Goal: Task Accomplishment & Management: Manage account settings

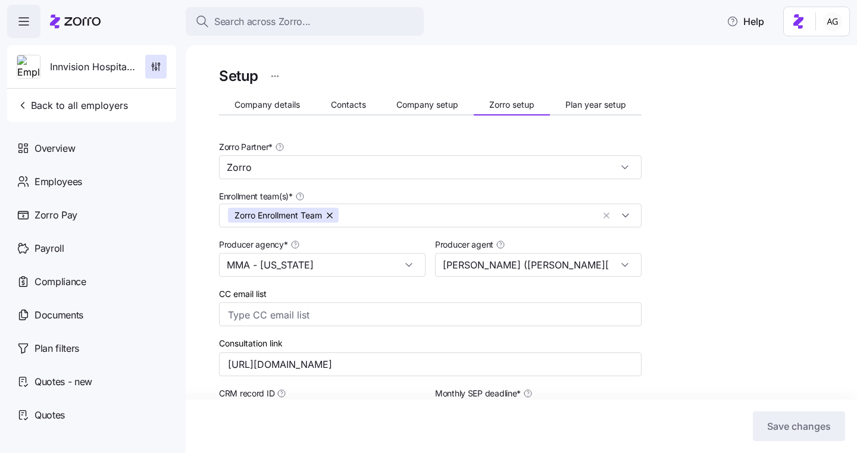
click at [79, 23] on icon at bounding box center [75, 21] width 51 height 14
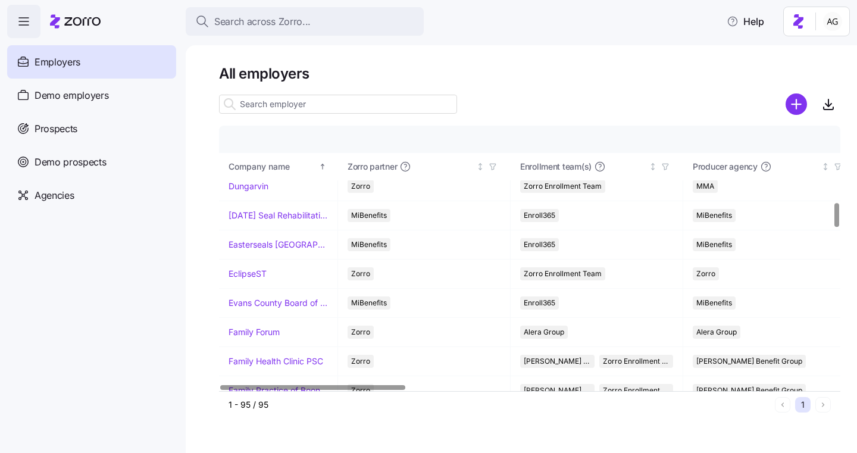
scroll to position [828, 0]
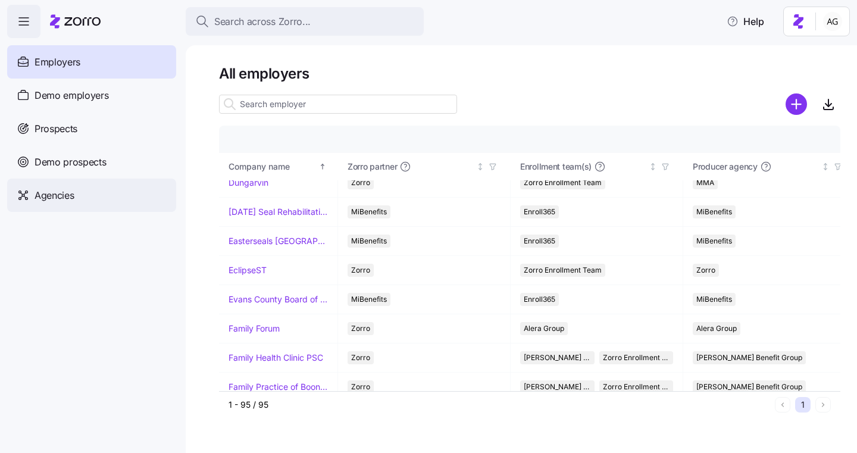
click at [51, 189] on span "Agencies" at bounding box center [54, 195] width 39 height 15
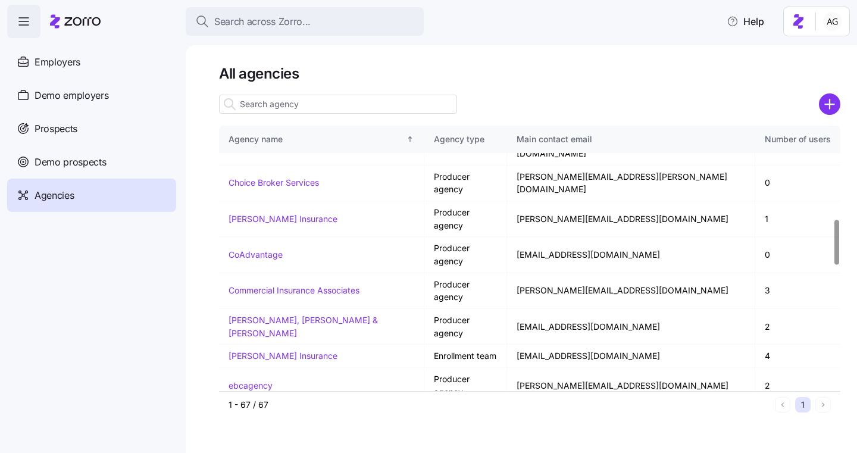
scroll to position [546, 0]
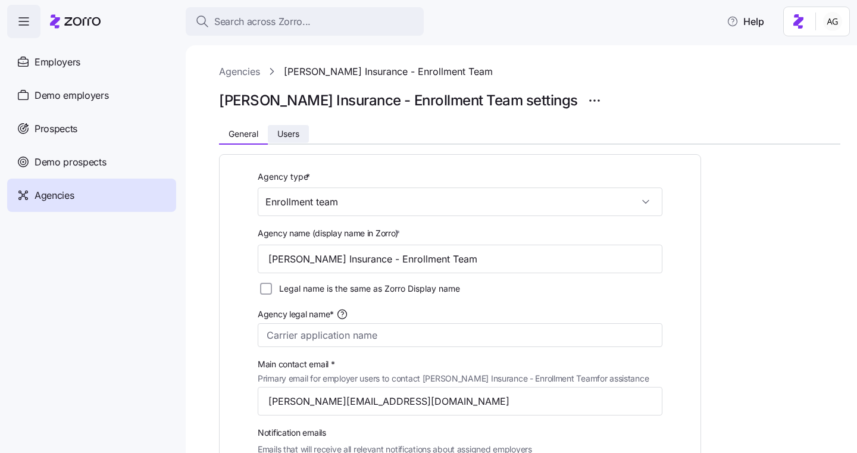
click at [291, 134] on span "Users" at bounding box center [288, 134] width 22 height 8
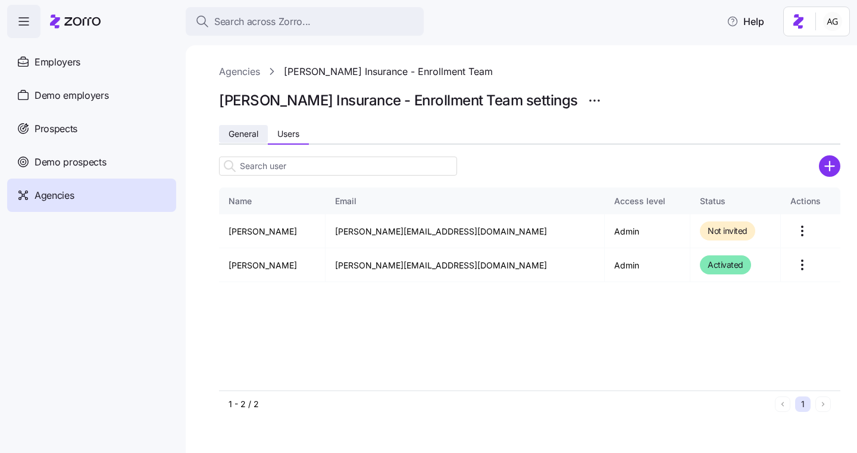
click at [242, 134] on span "General" at bounding box center [243, 134] width 30 height 8
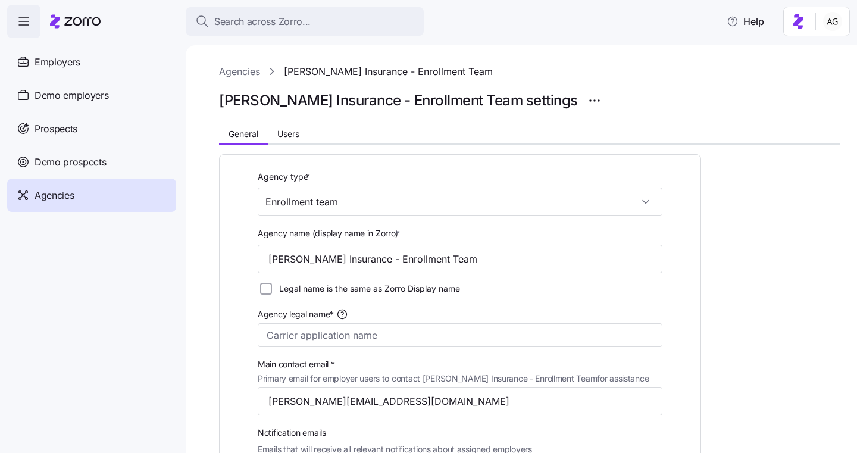
click at [253, 72] on link "Agencies" at bounding box center [239, 71] width 41 height 15
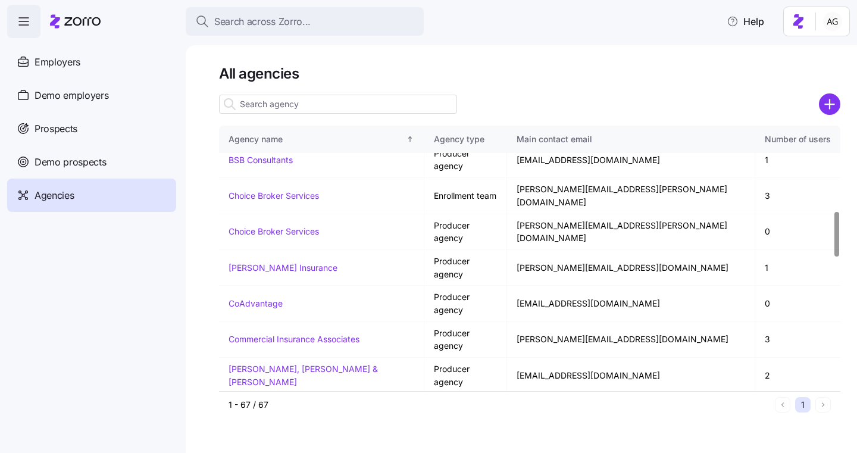
scroll to position [500, 0]
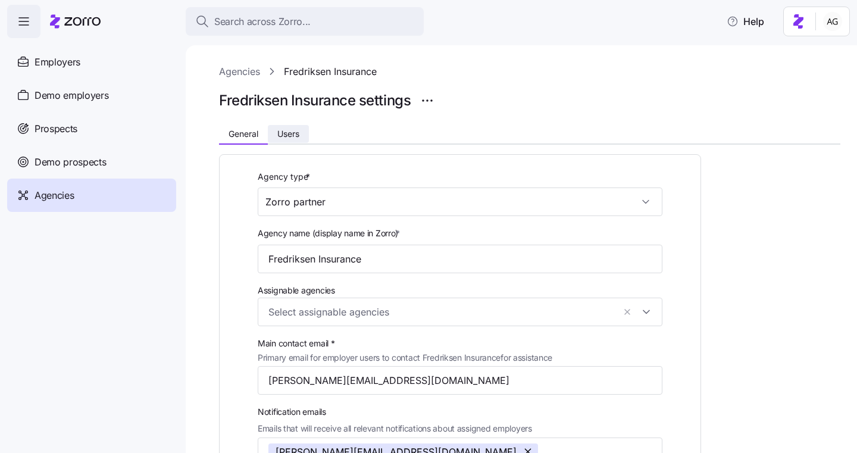
click at [291, 131] on span "Users" at bounding box center [288, 134] width 22 height 8
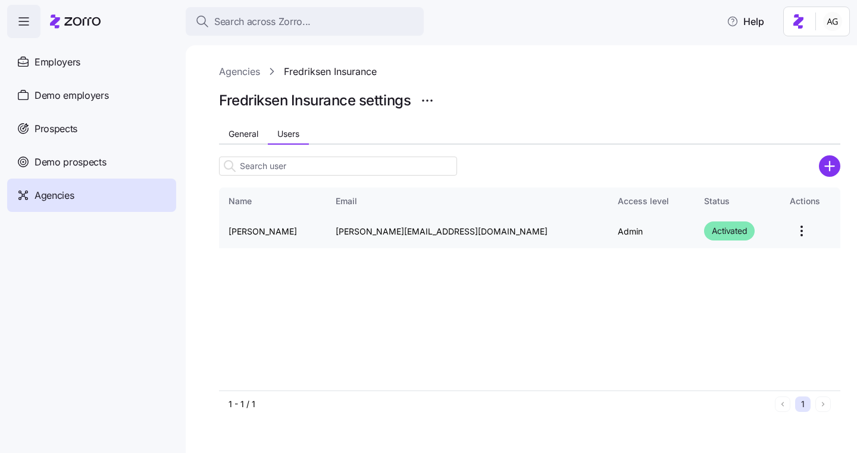
click at [783, 228] on html "Search across Zorro... Help Employers Demo employers Prospects Demo prospects A…" at bounding box center [428, 223] width 857 height 446
click at [479, 336] on html "Search across Zorro... Help Employers Demo employers Prospects Demo prospects A…" at bounding box center [428, 223] width 857 height 446
click at [452, 230] on td "[PERSON_NAME][EMAIL_ADDRESS][DOMAIN_NAME]" at bounding box center [467, 231] width 282 height 34
drag, startPoint x: 451, startPoint y: 230, endPoint x: 353, endPoint y: 232, distance: 98.2
click at [353, 233] on td "[PERSON_NAME][EMAIL_ADDRESS][DOMAIN_NAME]" at bounding box center [467, 231] width 282 height 34
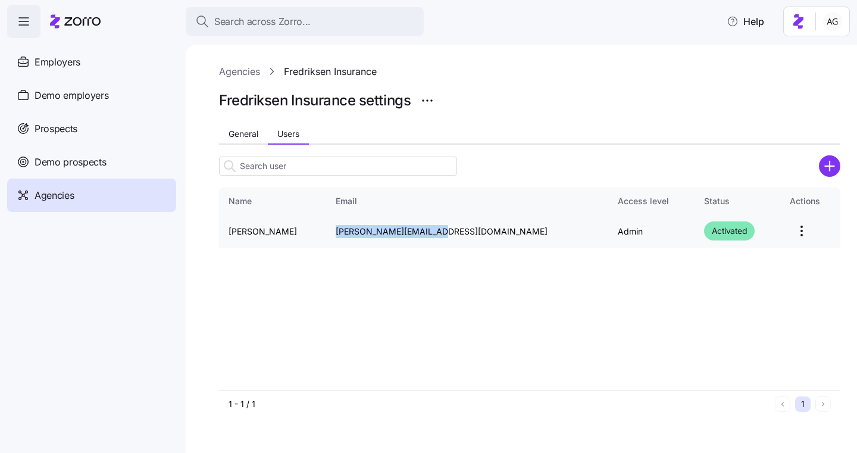
copy td "[PERSON_NAME][EMAIL_ADDRESS][DOMAIN_NAME]"
click at [779, 239] on html "Search across Zorro... Help Employers Demo employers Prospects Demo prospects A…" at bounding box center [428, 223] width 857 height 446
click at [723, 275] on div "Delete" at bounding box center [733, 278] width 109 height 19
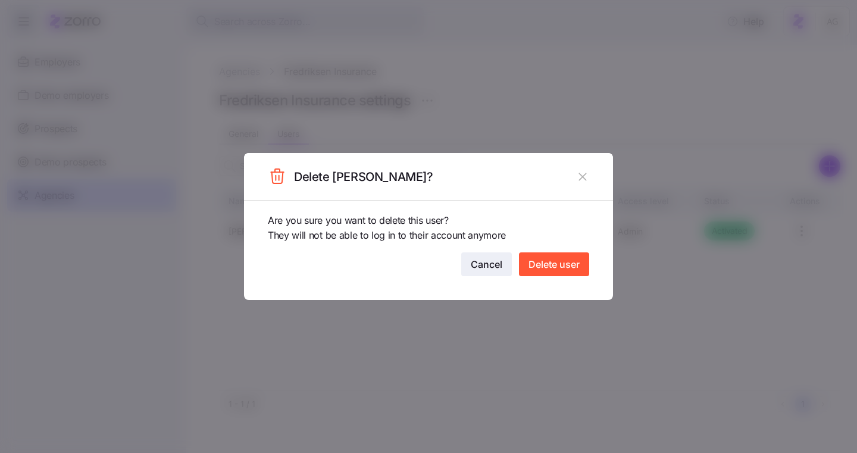
click at [475, 264] on span "Cancel" at bounding box center [487, 264] width 32 height 14
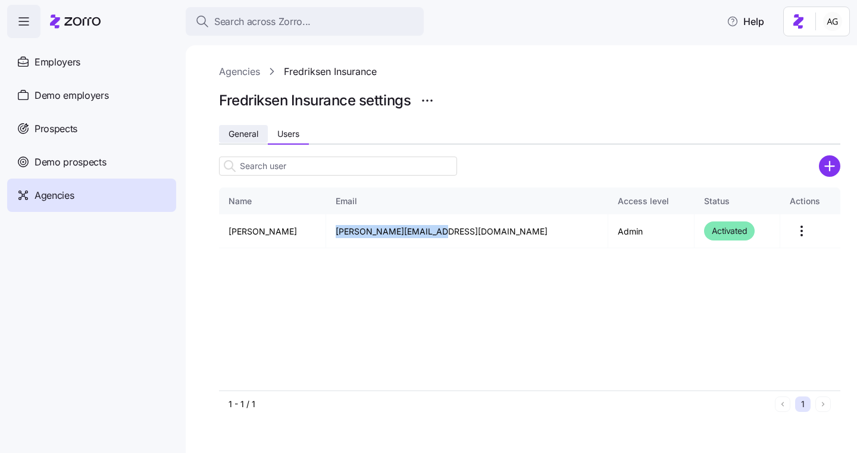
click at [252, 135] on span "General" at bounding box center [243, 134] width 30 height 8
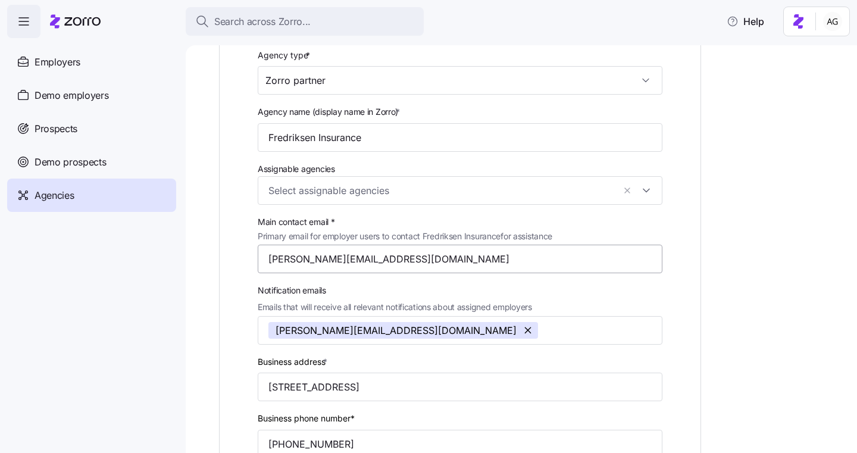
scroll to position [124, 0]
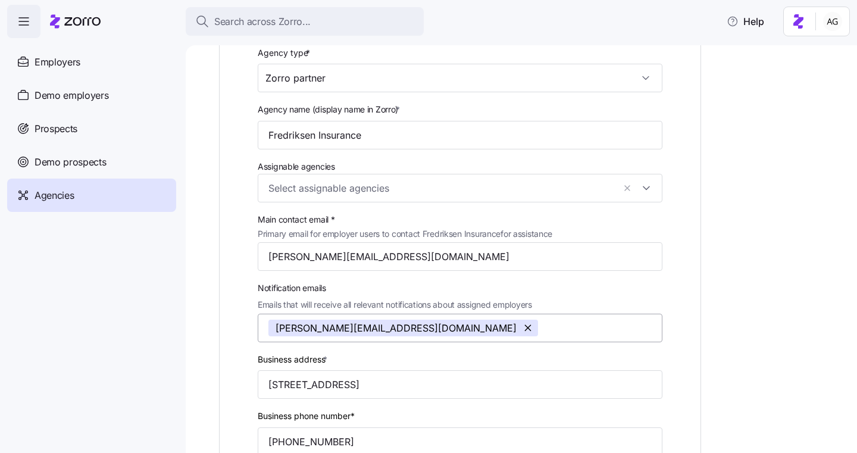
click at [519, 332] on button "button" at bounding box center [528, 327] width 19 height 17
click at [381, 255] on input "[PERSON_NAME][EMAIL_ADDRESS][DOMAIN_NAME]" at bounding box center [460, 256] width 405 height 29
paste input ".[PERSON_NAME][EMAIL_ADDRESS]"
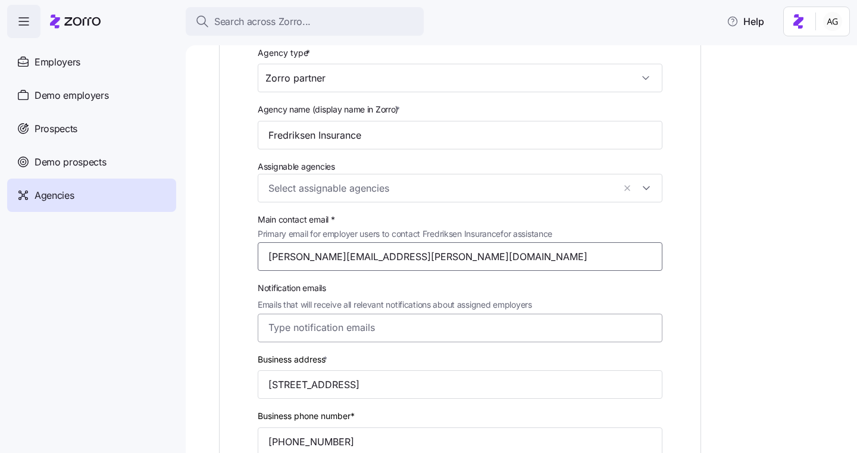
type input "[PERSON_NAME][EMAIL_ADDRESS][PERSON_NAME][DOMAIN_NAME]"
click at [313, 323] on input "Notification emails Emails that will receive all relevant notifications about a…" at bounding box center [448, 326] width 361 height 15
click at [506, 275] on div "Notification emails Emails that will receive all relevant notifications about a…" at bounding box center [460, 310] width 414 height 71
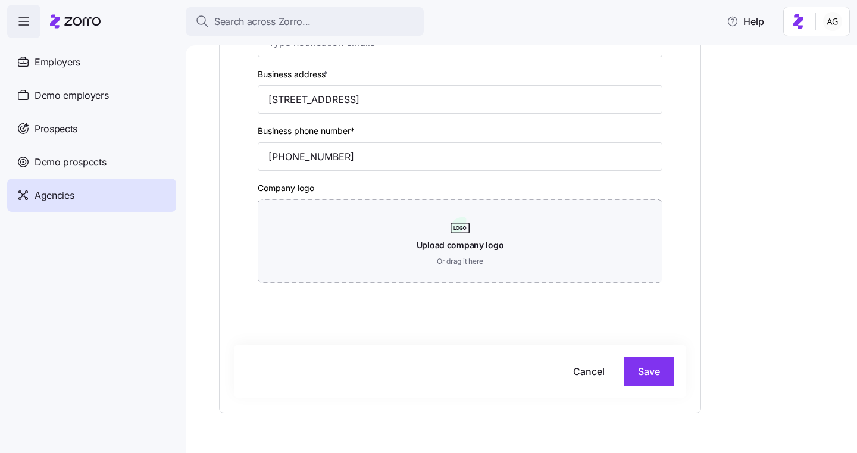
scroll to position [440, 0]
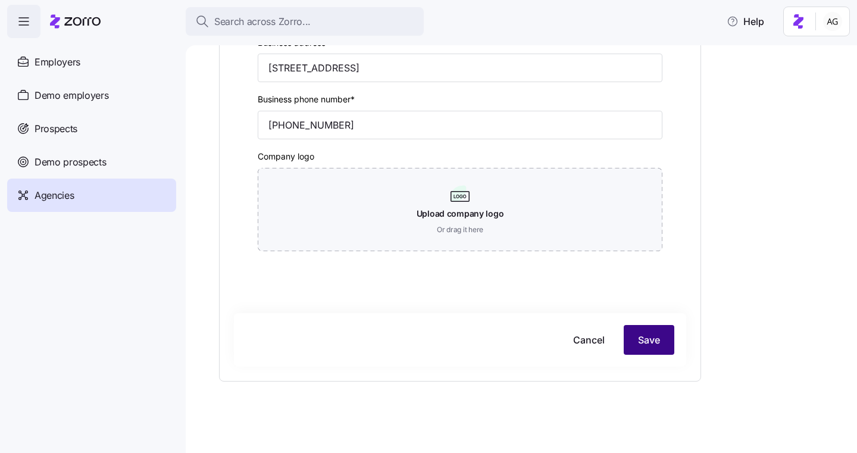
click at [647, 337] on span "Save" at bounding box center [649, 340] width 22 height 14
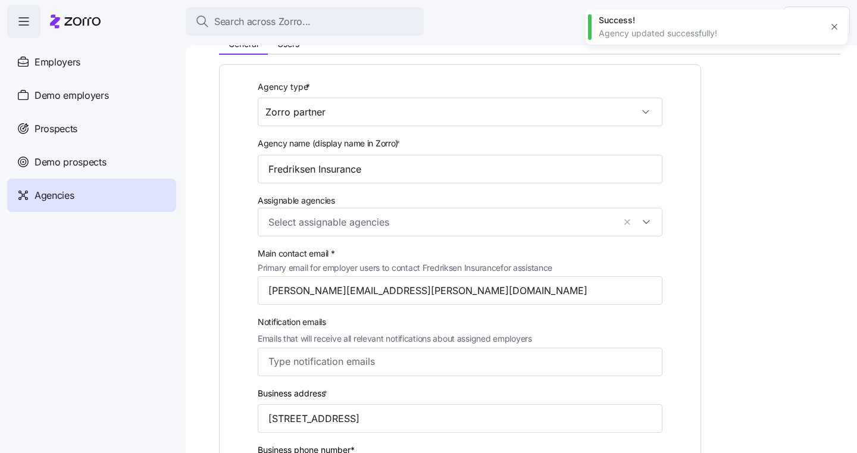
scroll to position [0, 0]
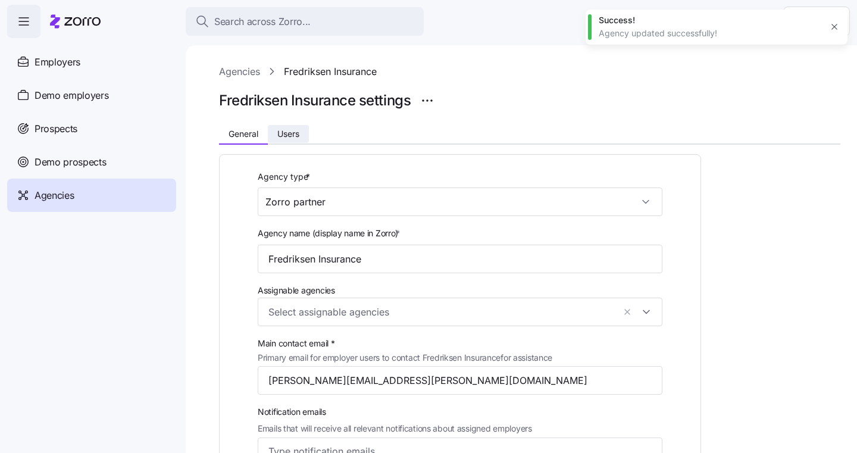
click at [290, 134] on span "Users" at bounding box center [288, 134] width 22 height 8
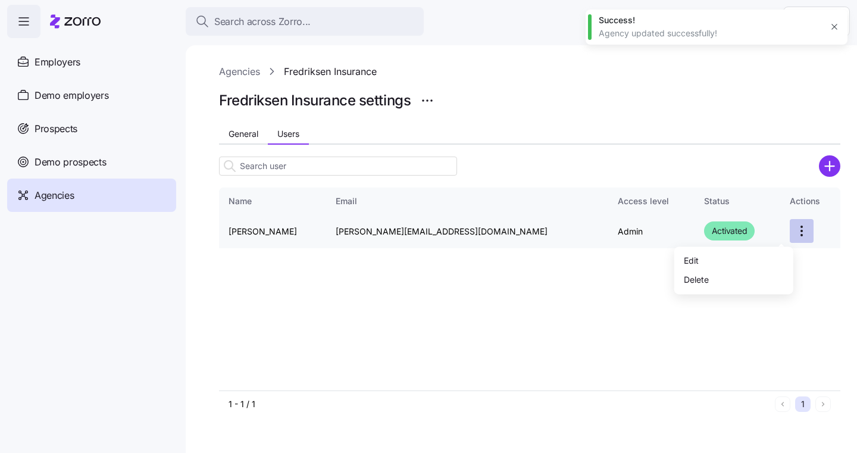
click at [782, 233] on html "Search across Zorro... Help Employers Demo employers Prospects Demo prospects A…" at bounding box center [428, 223] width 857 height 446
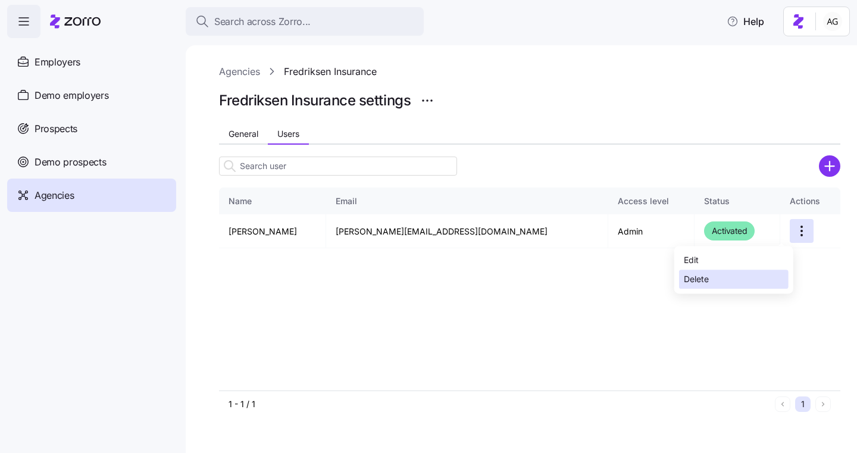
click at [722, 275] on div "Delete" at bounding box center [733, 278] width 109 height 19
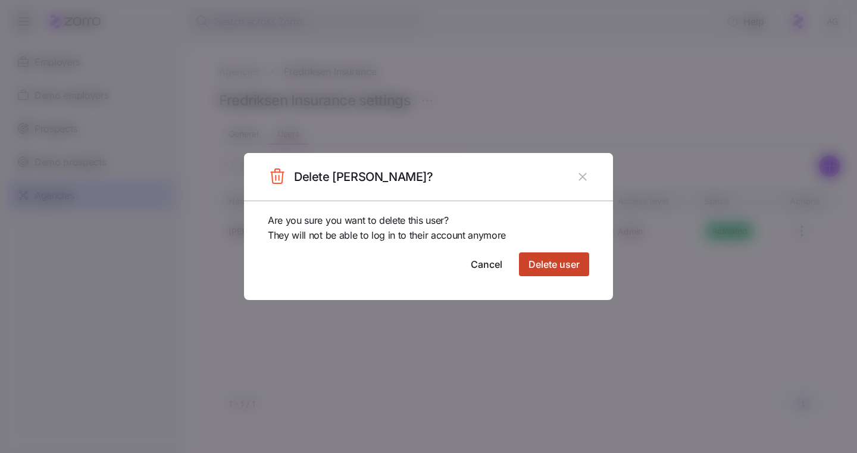
click at [576, 265] on span "Delete user" at bounding box center [553, 264] width 51 height 14
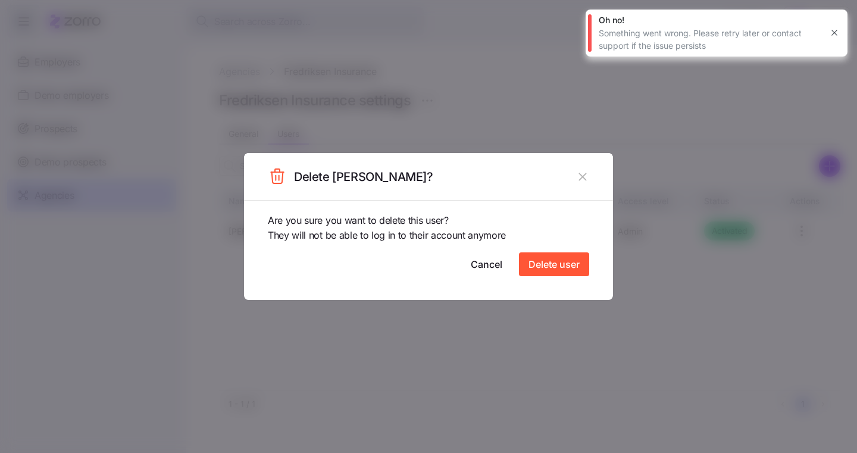
click at [579, 172] on icon "button" at bounding box center [582, 176] width 13 height 13
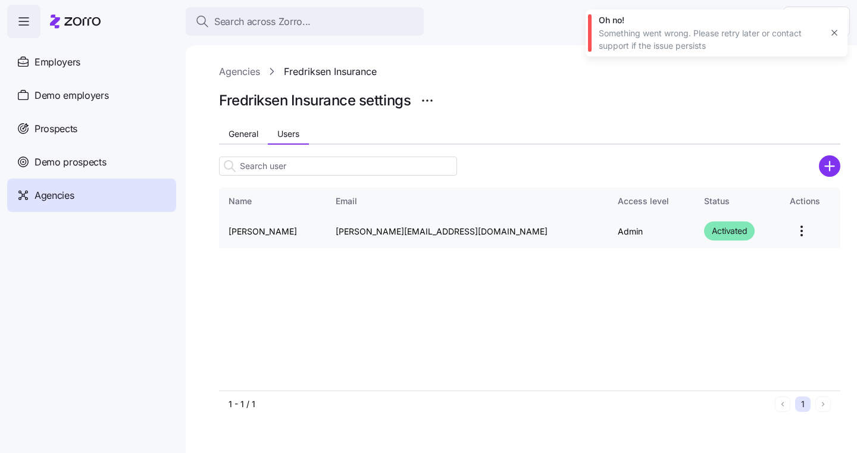
click at [454, 231] on td "[PERSON_NAME][EMAIL_ADDRESS][DOMAIN_NAME]" at bounding box center [467, 231] width 282 height 34
drag, startPoint x: 452, startPoint y: 230, endPoint x: 355, endPoint y: 231, distance: 97.0
click at [355, 231] on td "[PERSON_NAME][EMAIL_ADDRESS][DOMAIN_NAME]" at bounding box center [467, 231] width 282 height 34
copy td "[PERSON_NAME][EMAIL_ADDRESS][DOMAIN_NAME]"
click at [775, 232] on html "Search across Zorro... Help Employers Demo employers Prospects Demo prospects A…" at bounding box center [428, 223] width 857 height 446
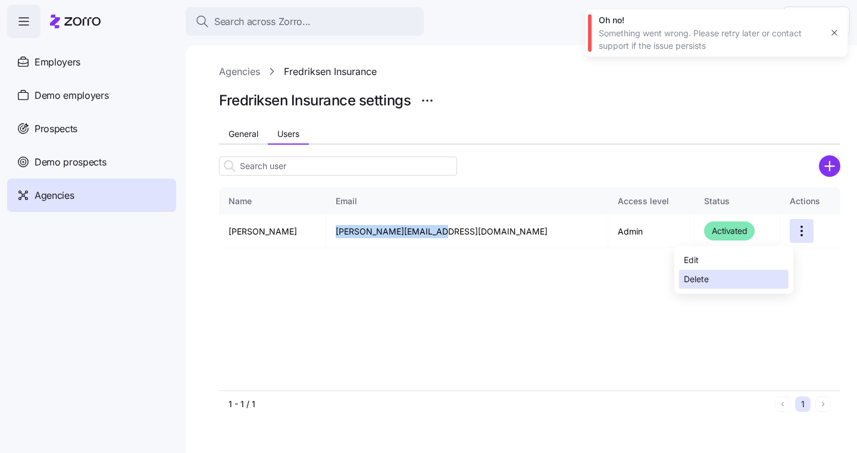
click at [725, 272] on div "Delete" at bounding box center [733, 278] width 109 height 19
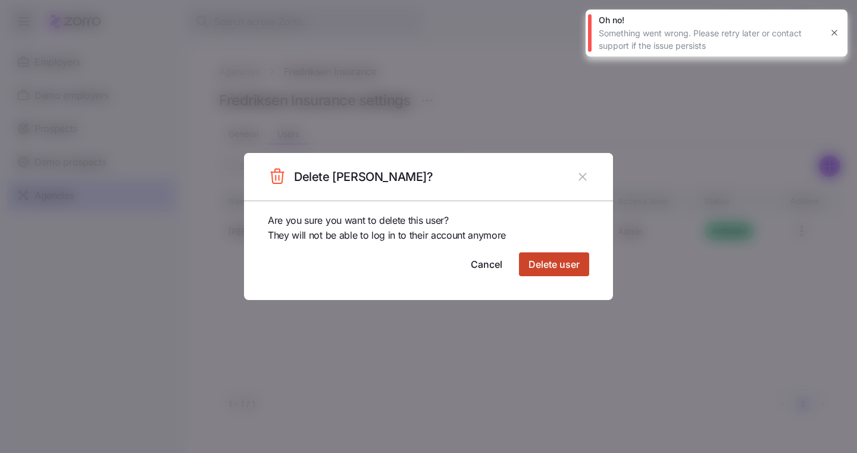
click at [583, 266] on button "Delete user" at bounding box center [554, 264] width 70 height 24
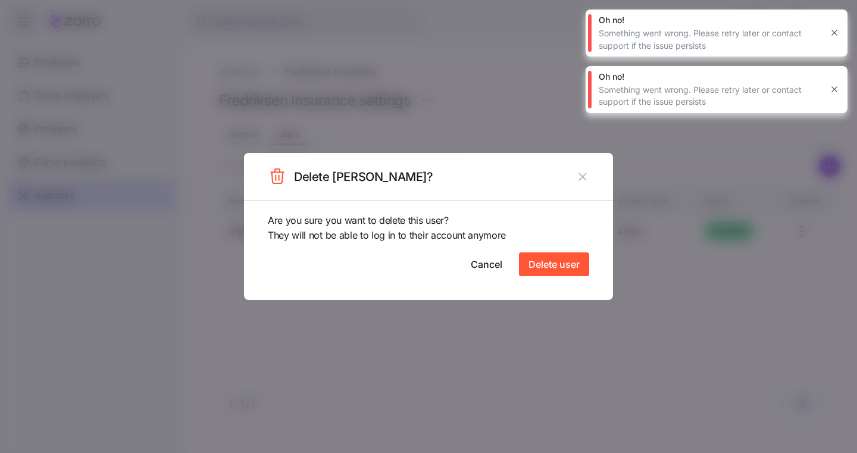
click at [731, 153] on div at bounding box center [428, 226] width 857 height 453
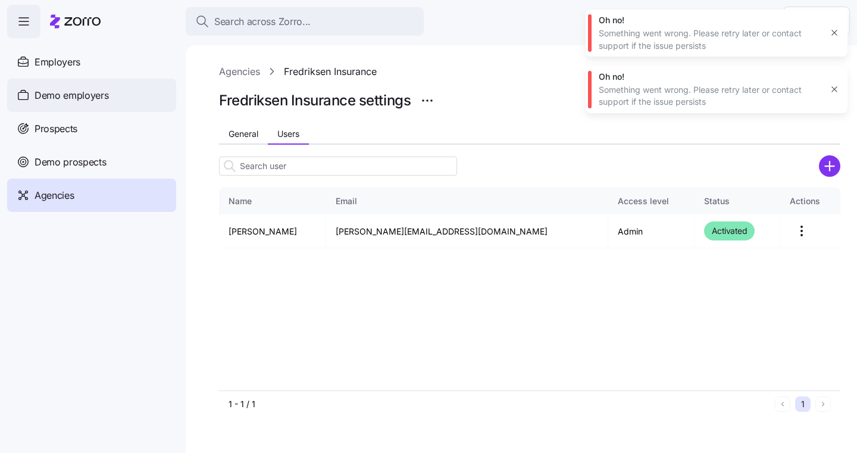
click at [70, 91] on span "Demo employers" at bounding box center [72, 95] width 74 height 15
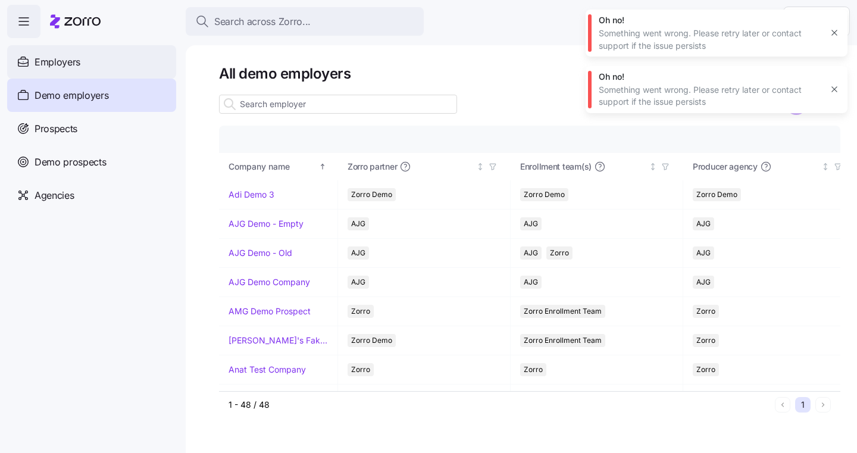
click at [79, 65] on span "Employers" at bounding box center [58, 62] width 46 height 15
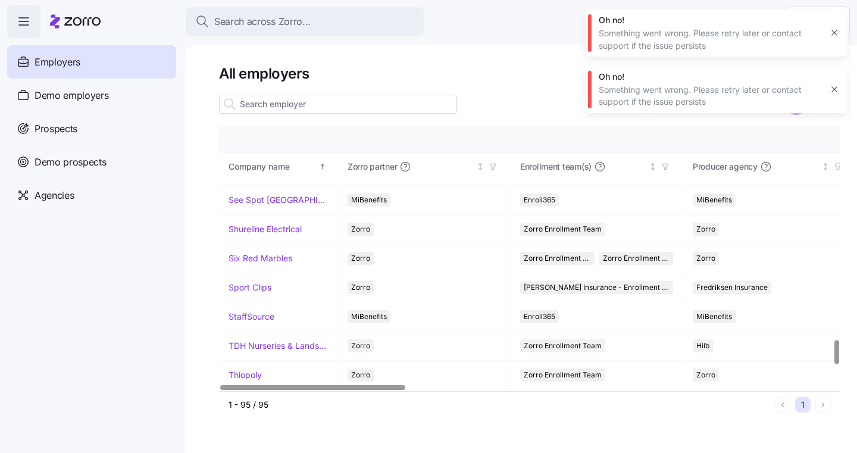
scroll to position [2326, 0]
click at [247, 282] on link "Sport Clips" at bounding box center [249, 288] width 43 height 12
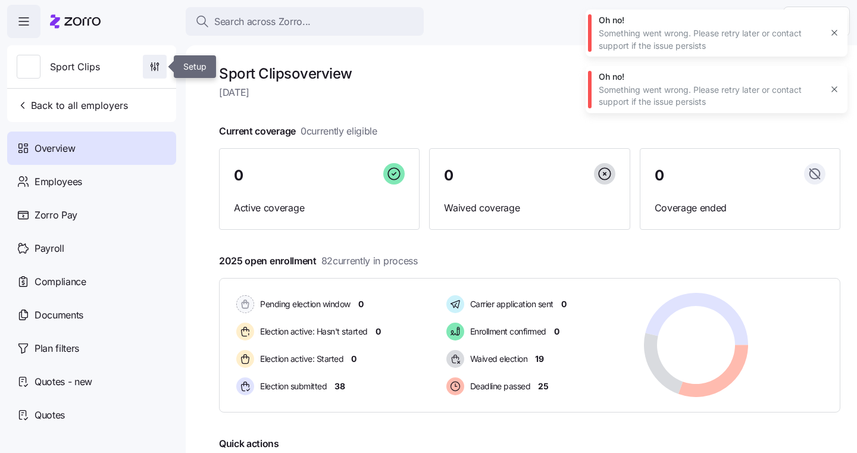
click at [148, 62] on span "button" at bounding box center [154, 66] width 23 height 23
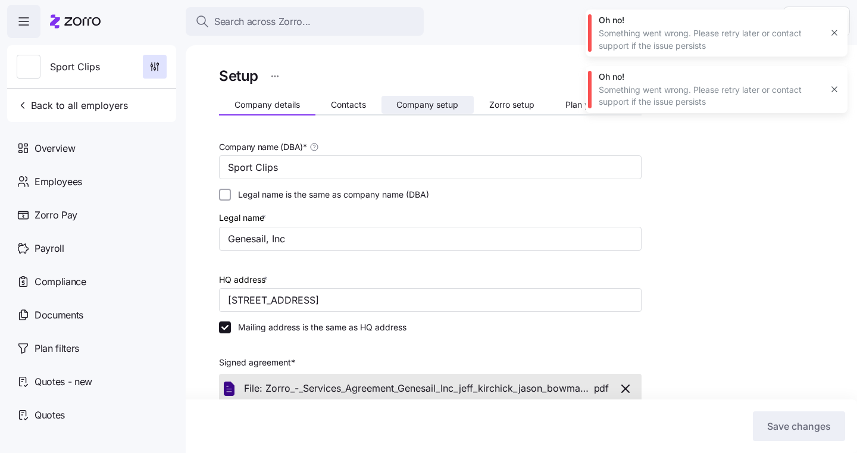
click at [433, 104] on span "Company setup" at bounding box center [427, 105] width 62 height 8
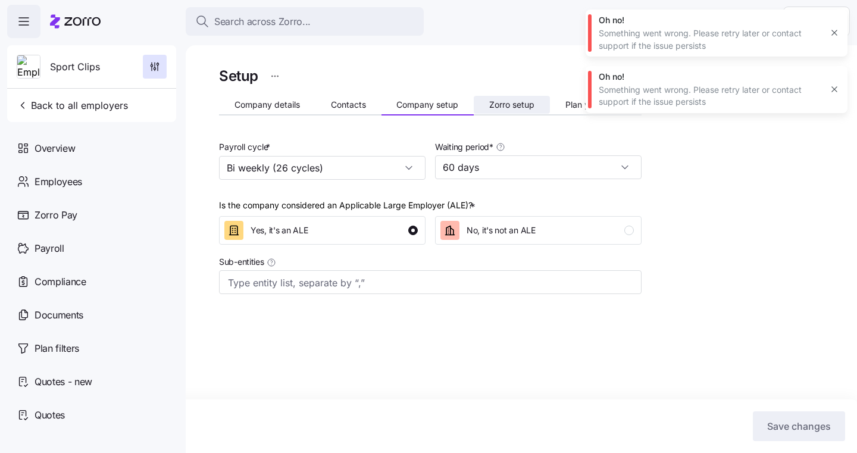
click at [499, 111] on button "Zorro setup" at bounding box center [512, 105] width 76 height 18
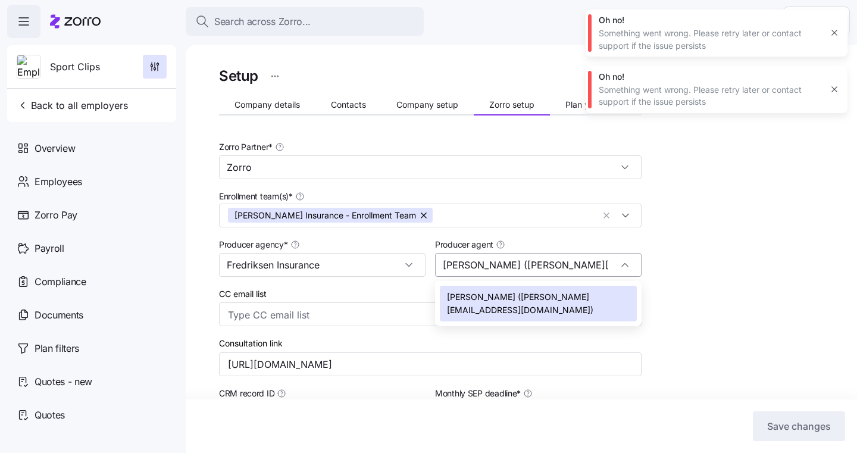
click at [545, 266] on input "[PERSON_NAME] ([PERSON_NAME][EMAIL_ADDRESS][DOMAIN_NAME])" at bounding box center [538, 265] width 206 height 24
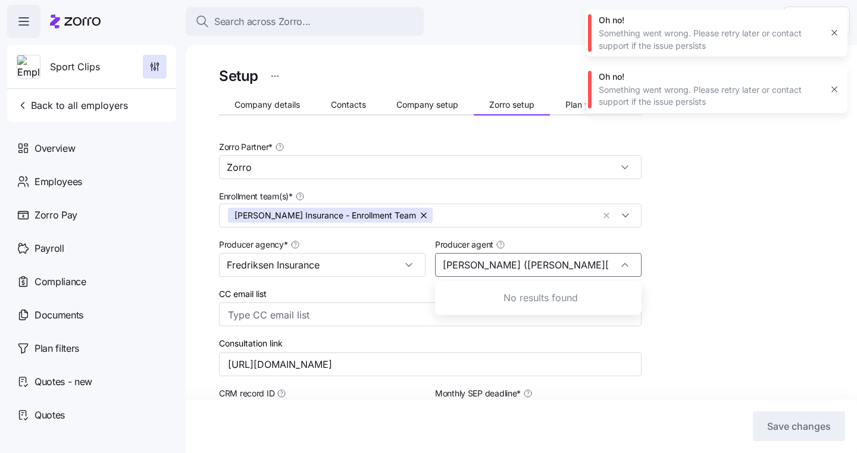
type input "[PERSON_NAME] ([PERSON_NAME][EMAIL_ADDRESS][DOMAIN_NAME])"
click at [770, 285] on div "Setup Company details Contacts Company setup Zorro setup Plan year setup Zorro …" at bounding box center [529, 414] width 621 height 701
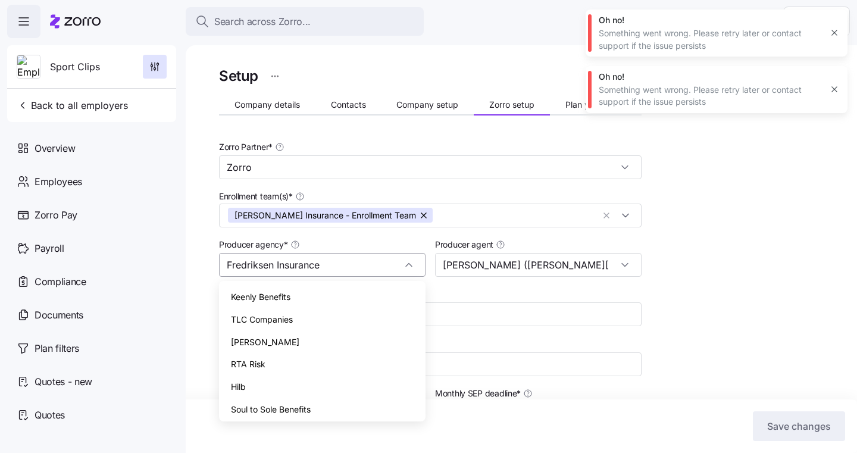
click at [400, 263] on input "Fredriksen Insurance" at bounding box center [322, 265] width 206 height 24
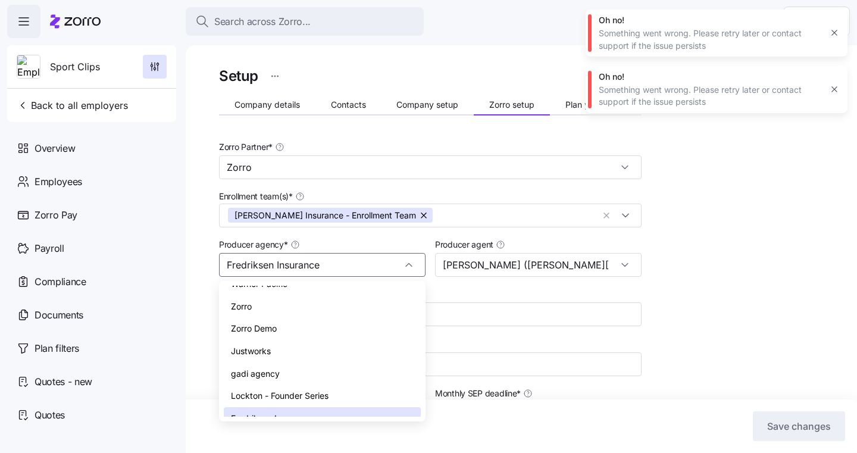
click at [381, 295] on div "Zorro" at bounding box center [322, 306] width 197 height 23
type input "Zorro"
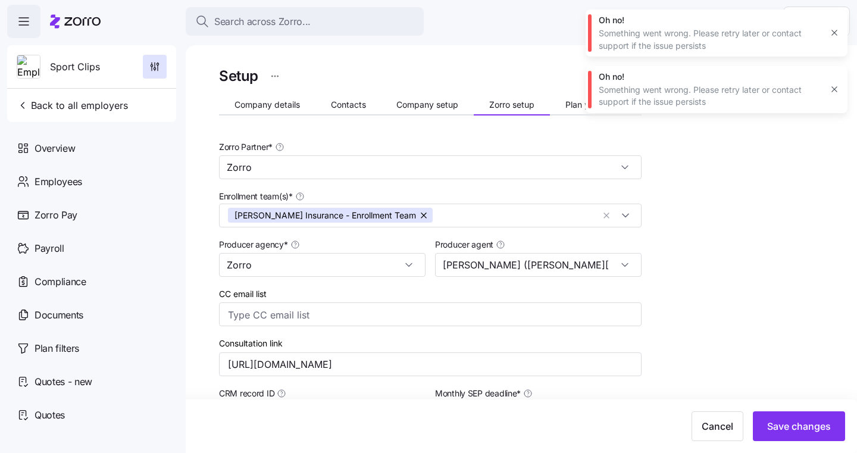
click at [703, 286] on div "Setup Company details Contacts Company setup Zorro setup Plan year setup Zorro …" at bounding box center [529, 414] width 621 height 701
click at [788, 432] on span "Save changes" at bounding box center [799, 426] width 64 height 14
click at [64, 28] on icon at bounding box center [75, 21] width 51 height 14
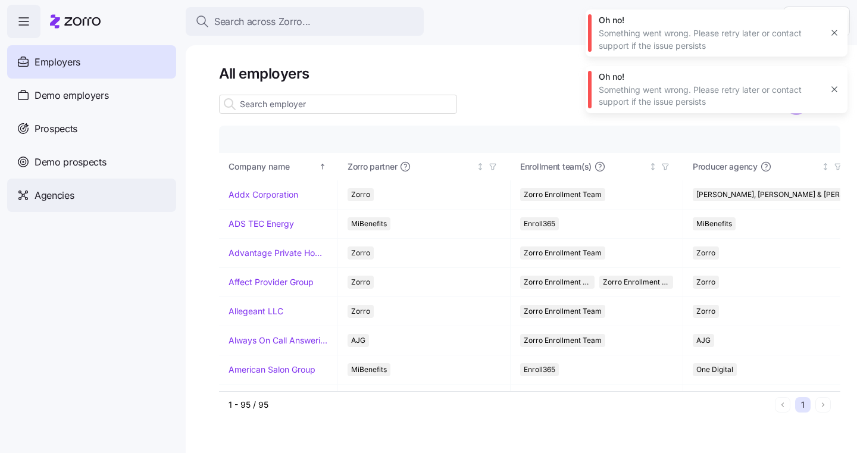
click at [62, 197] on span "Agencies" at bounding box center [54, 195] width 39 height 15
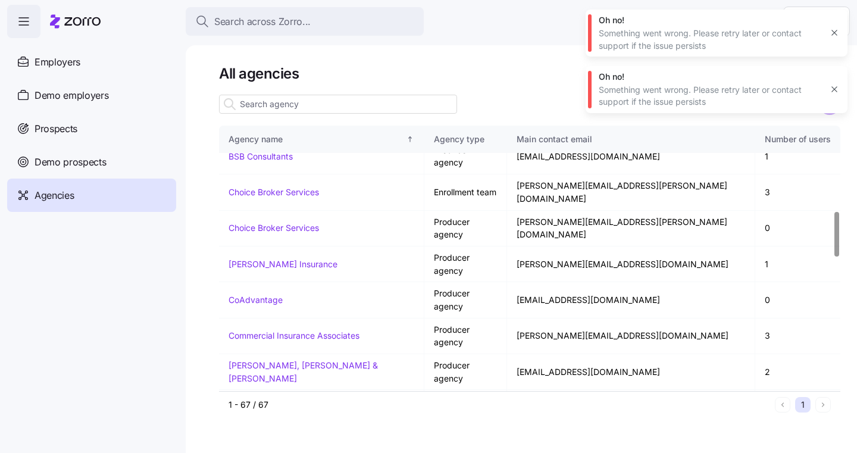
scroll to position [496, 0]
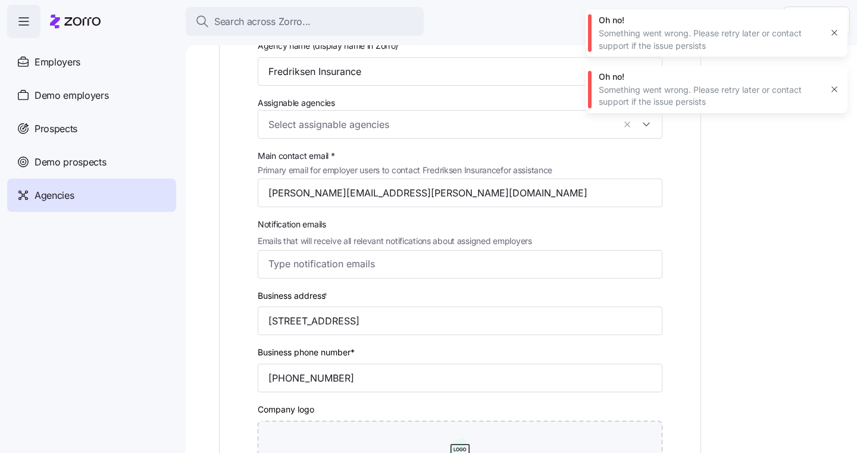
scroll to position [197, 0]
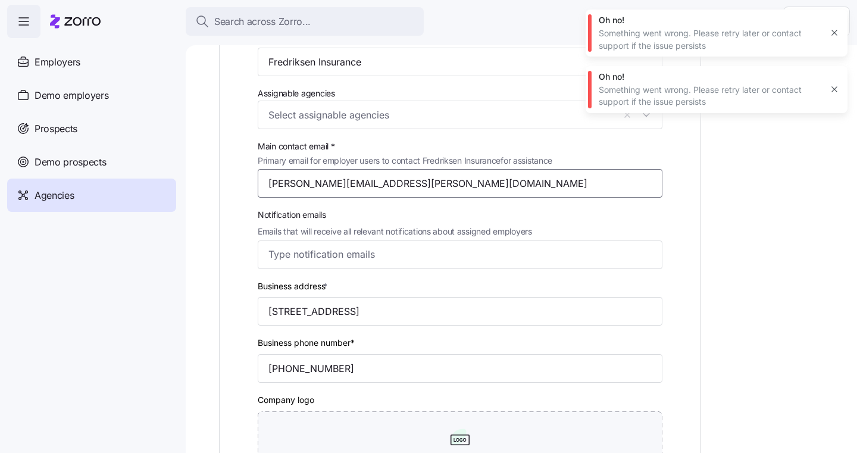
click at [393, 189] on input "[PERSON_NAME][EMAIL_ADDRESS][PERSON_NAME][DOMAIN_NAME]" at bounding box center [460, 183] width 405 height 29
click at [504, 180] on input "[PERSON_NAME][EMAIL_ADDRESS][PERSON_NAME][DOMAIN_NAME]" at bounding box center [460, 183] width 405 height 29
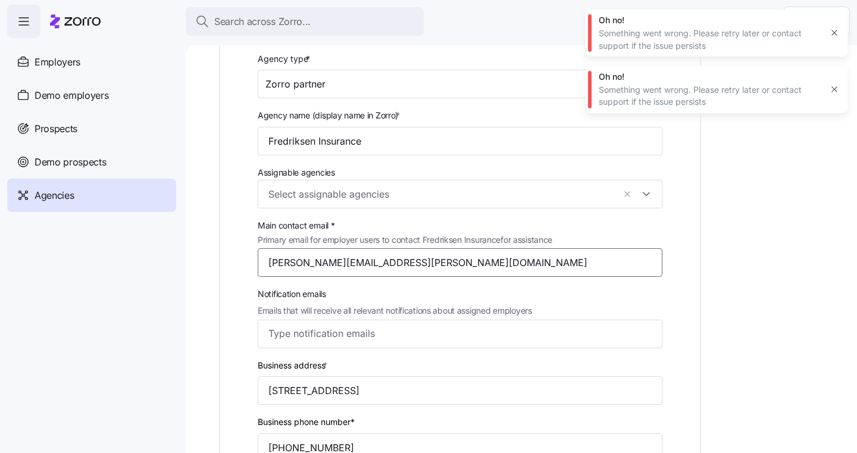
scroll to position [0, 0]
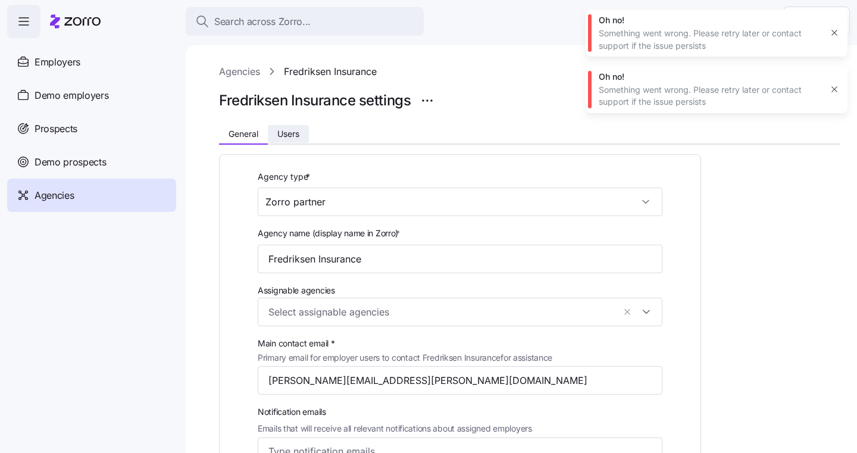
click at [288, 130] on span "Users" at bounding box center [288, 134] width 22 height 8
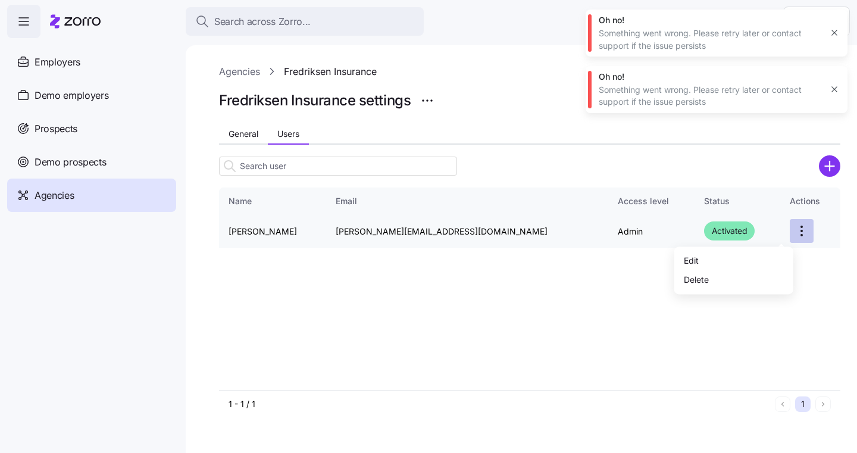
click at [786, 225] on html "Search across Zorro... Help Employers Demo employers Prospects Demo prospects A…" at bounding box center [428, 223] width 857 height 446
click at [720, 283] on div "Delete" at bounding box center [733, 278] width 109 height 19
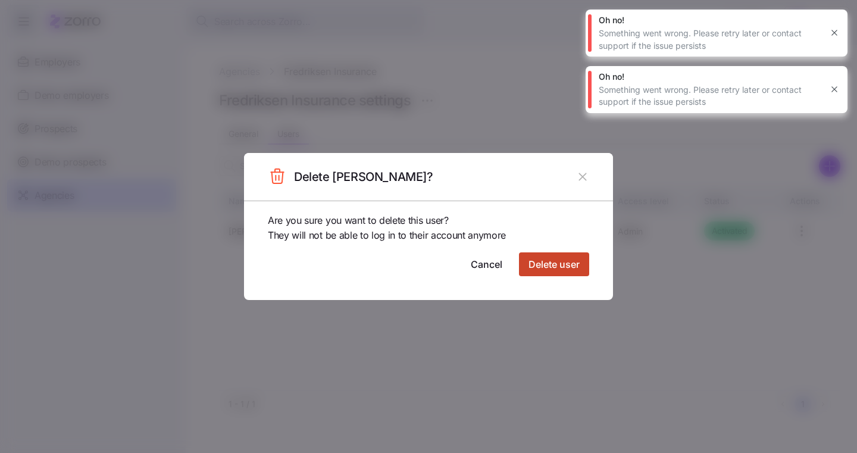
click at [583, 266] on button "Delete user" at bounding box center [554, 264] width 70 height 24
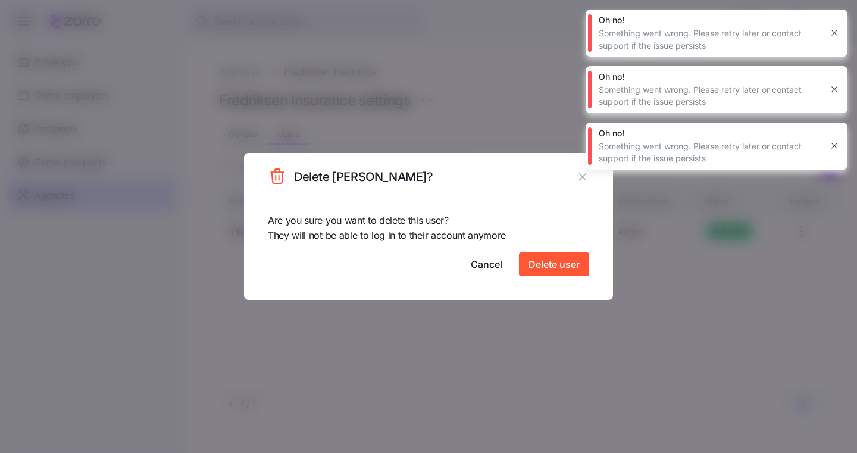
click at [834, 145] on icon "button" at bounding box center [834, 146] width 10 height 10
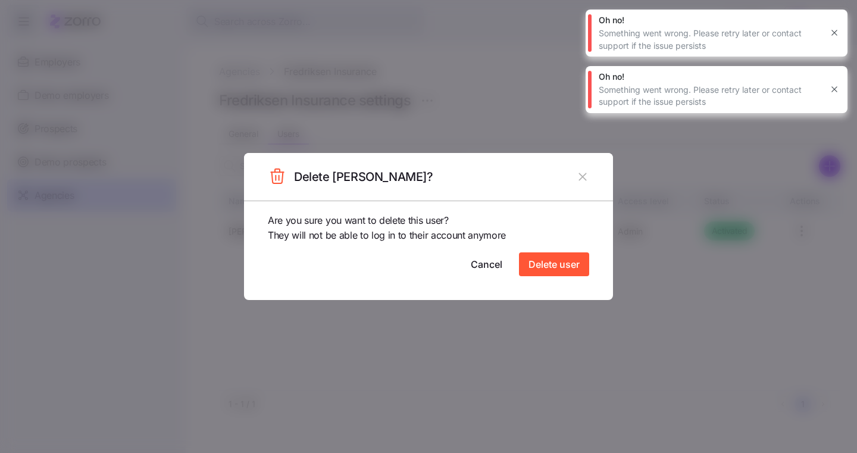
click at [832, 95] on button "button" at bounding box center [834, 89] width 17 height 17
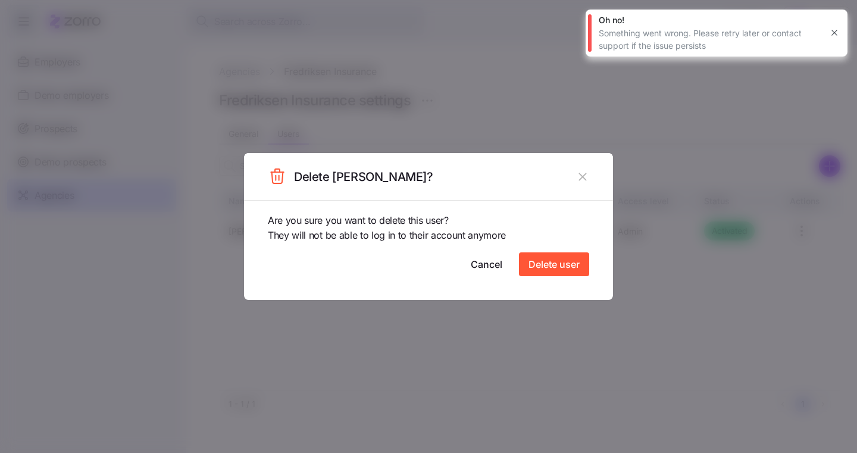
click at [830, 25] on button "button" at bounding box center [834, 32] width 17 height 17
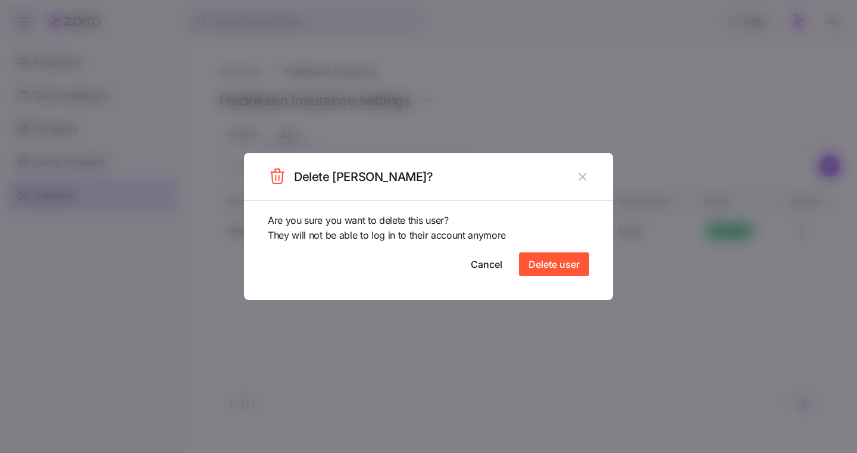
click at [578, 177] on icon "button" at bounding box center [582, 176] width 13 height 13
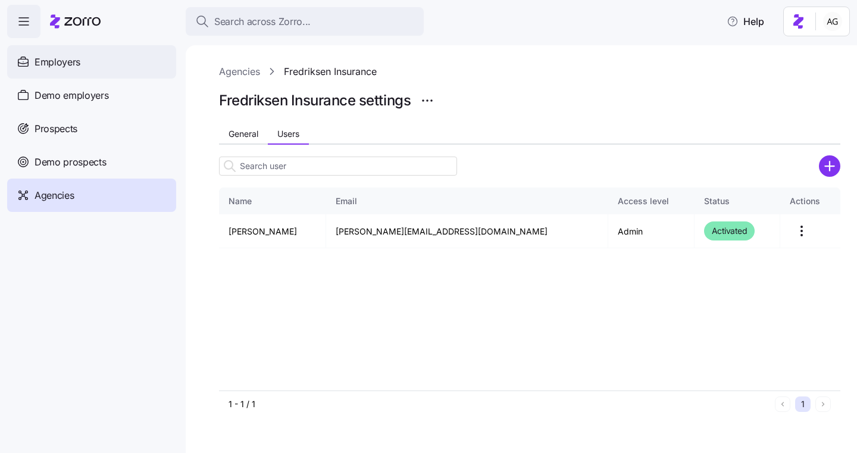
click at [84, 64] on div "Employers" at bounding box center [91, 61] width 169 height 33
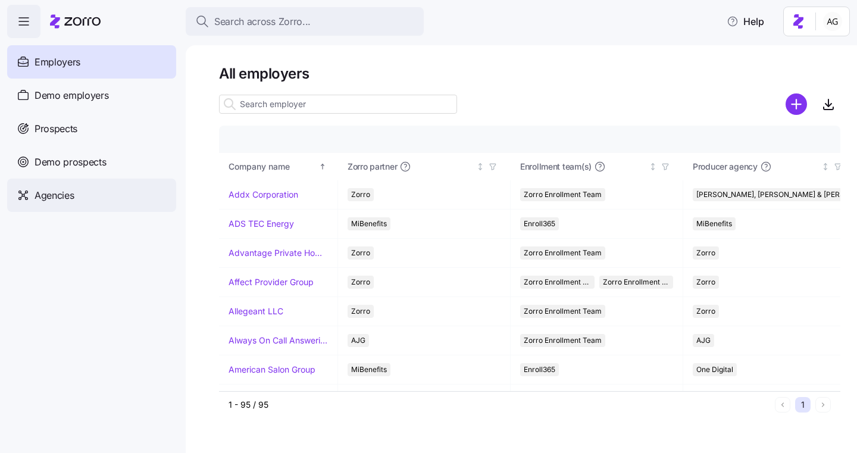
click at [73, 191] on span "Agencies" at bounding box center [54, 195] width 39 height 15
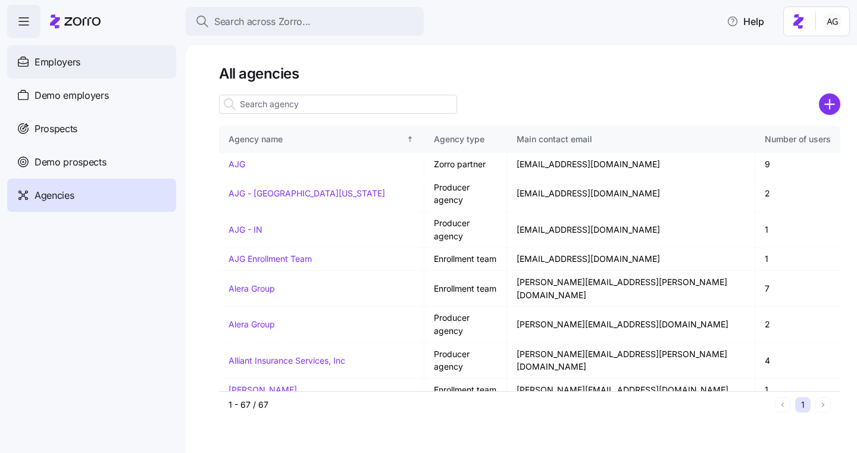
click at [71, 67] on span "Employers" at bounding box center [58, 62] width 46 height 15
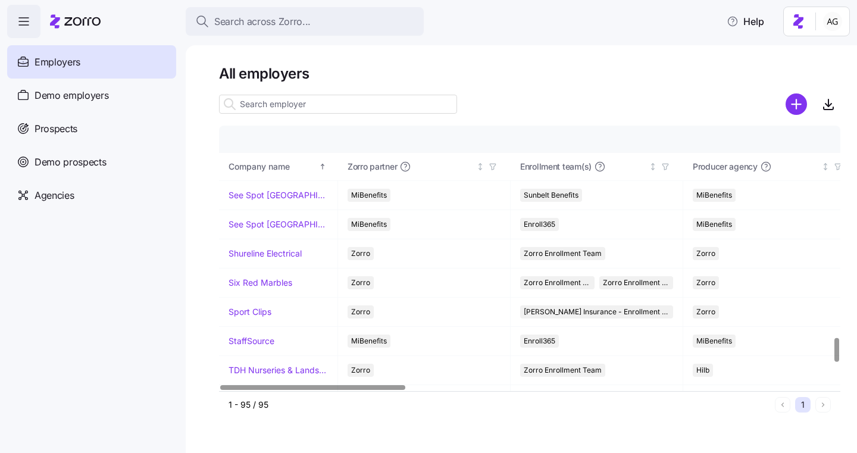
scroll to position [2306, 0]
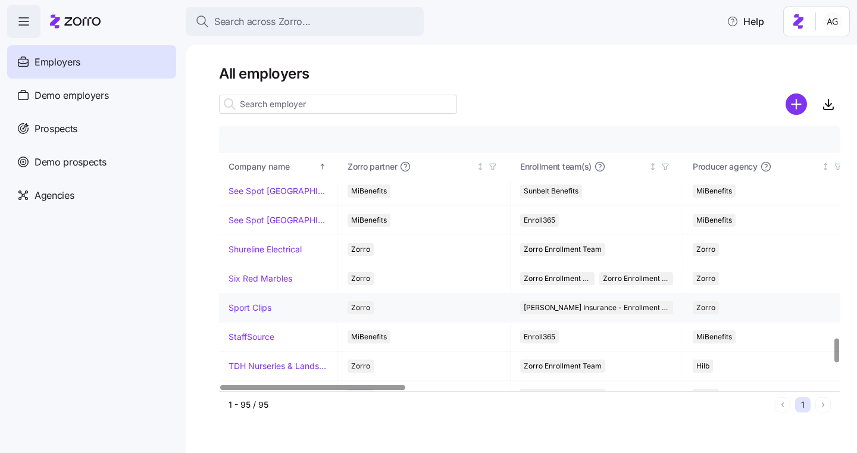
click at [252, 302] on link "Sport Clips" at bounding box center [249, 308] width 43 height 12
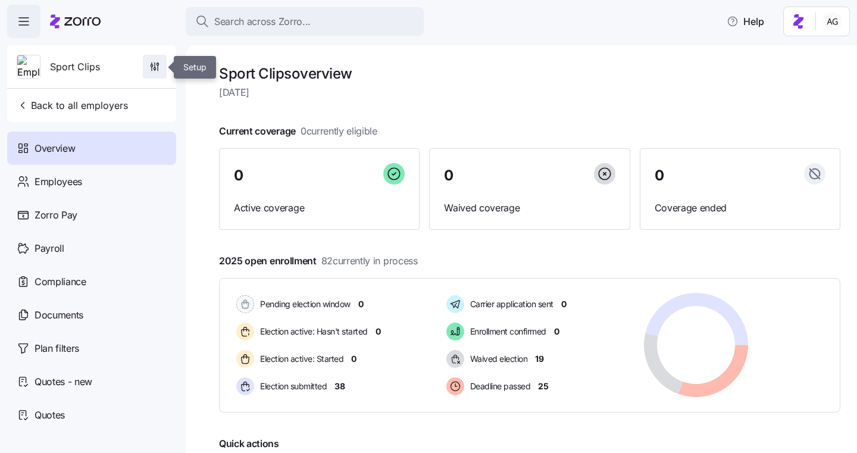
click at [155, 64] on icon "button" at bounding box center [155, 67] width 12 height 12
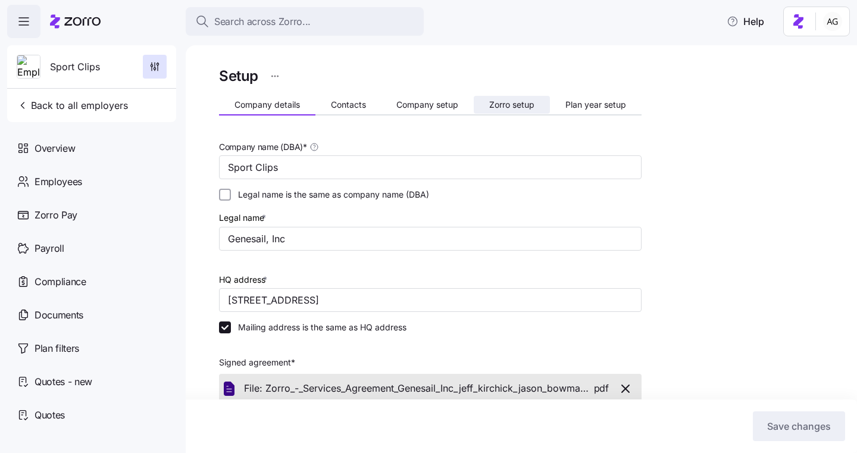
click at [500, 112] on button "Zorro setup" at bounding box center [512, 105] width 76 height 18
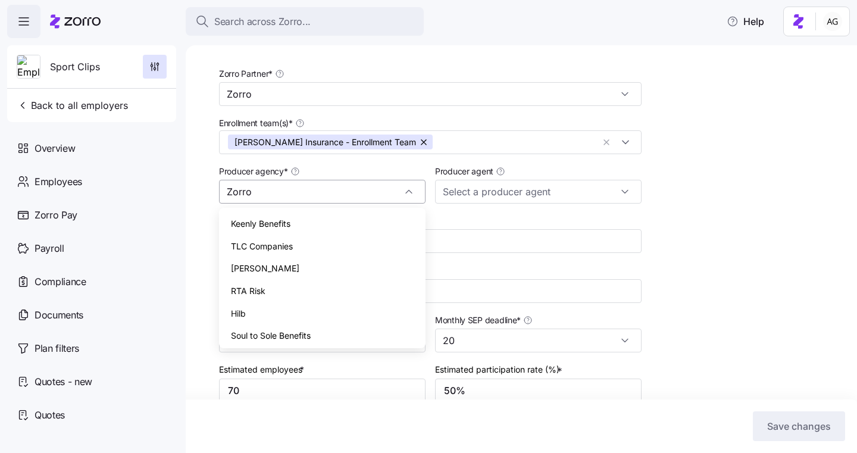
scroll to position [923, 0]
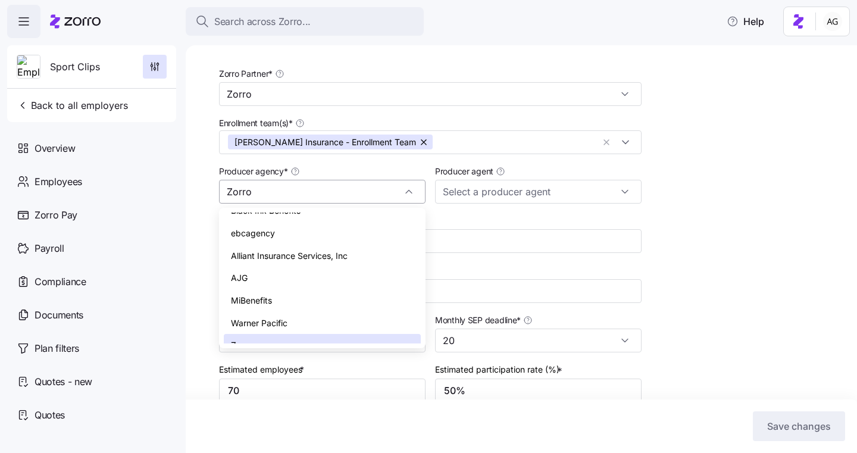
click at [380, 180] on input "Zorro" at bounding box center [322, 192] width 206 height 24
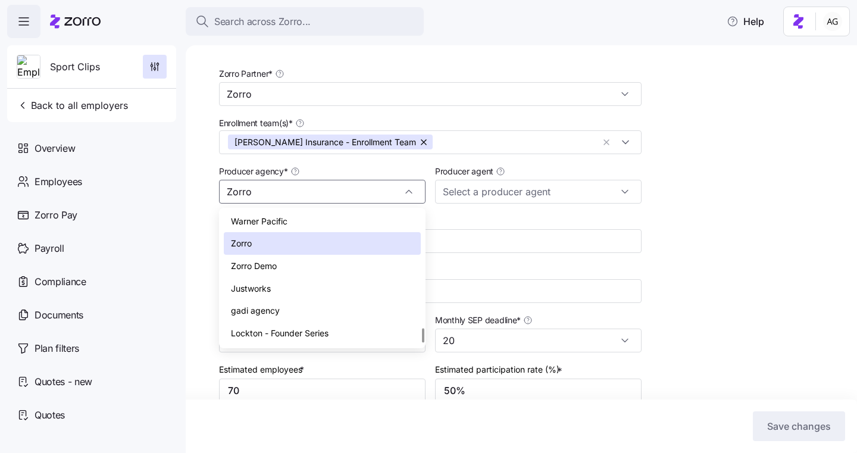
scroll to position [1035, 0]
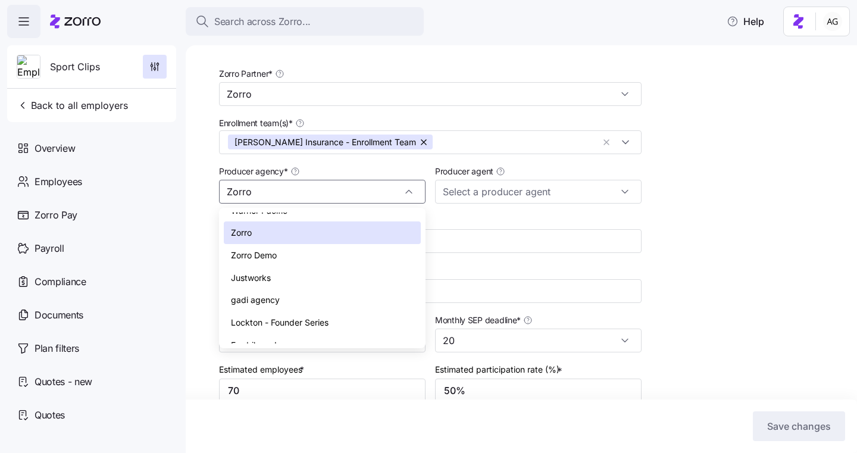
click at [299, 338] on span "Fredriksen Insurance" at bounding box center [271, 344] width 81 height 13
type input "Fredriksen Insurance"
type input "[PERSON_NAME] ([PERSON_NAME][EMAIL_ADDRESS][DOMAIN_NAME])"
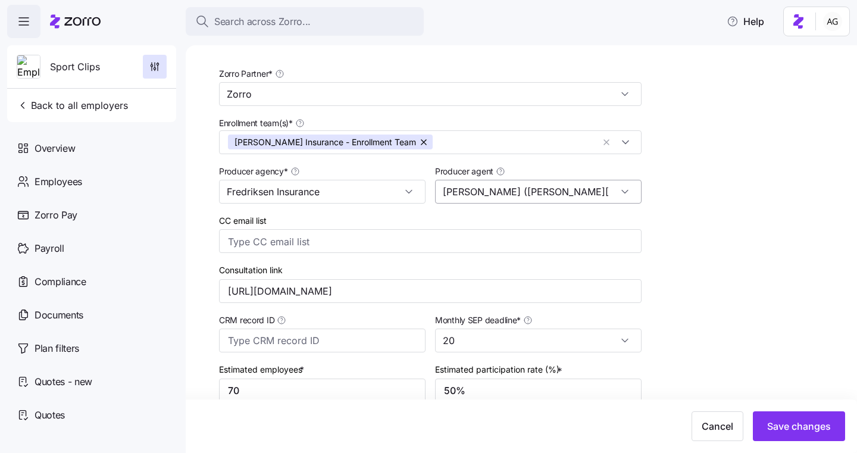
click at [477, 186] on input "[PERSON_NAME] ([PERSON_NAME][EMAIL_ADDRESS][DOMAIN_NAME])" at bounding box center [538, 192] width 206 height 24
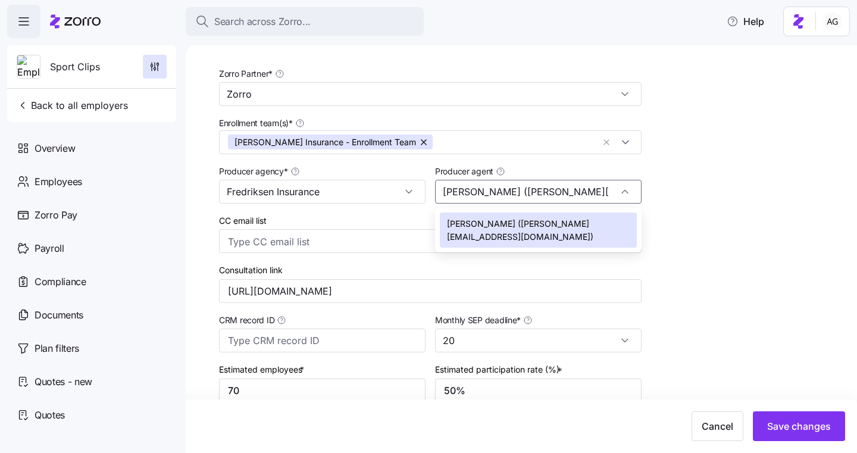
click at [686, 170] on div "Setup Company details Contacts Company setup Zorro setup Plan year setup Zorro …" at bounding box center [529, 341] width 621 height 701
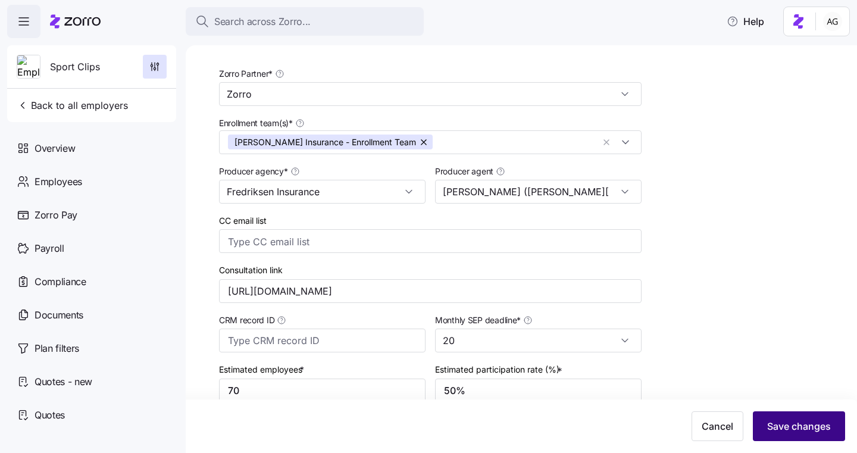
click at [768, 430] on span "Save changes" at bounding box center [799, 426] width 64 height 14
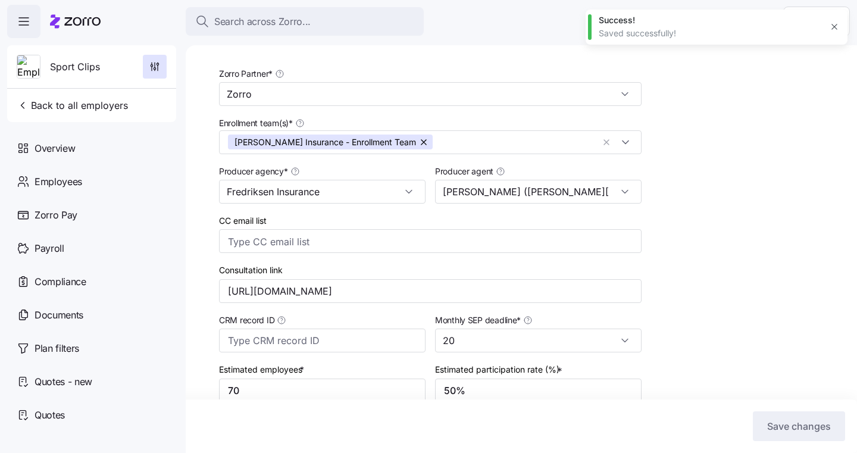
click at [86, 21] on icon at bounding box center [75, 21] width 51 height 14
